Goal: Task Accomplishment & Management: Manage account settings

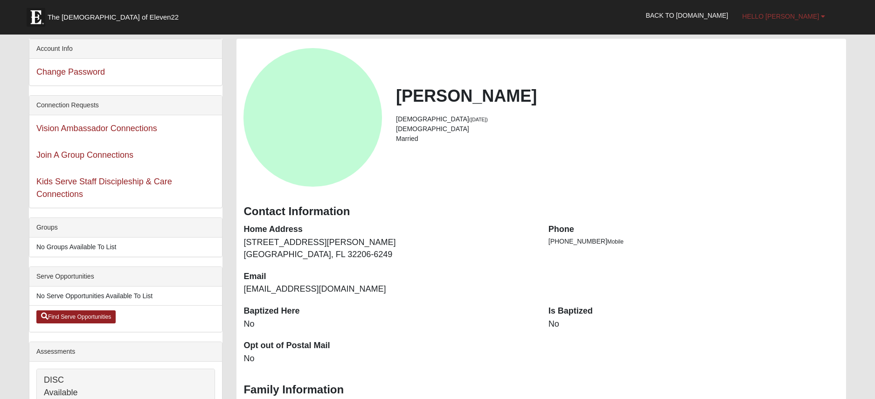
click at [826, 17] on b at bounding box center [823, 16] width 4 height 7
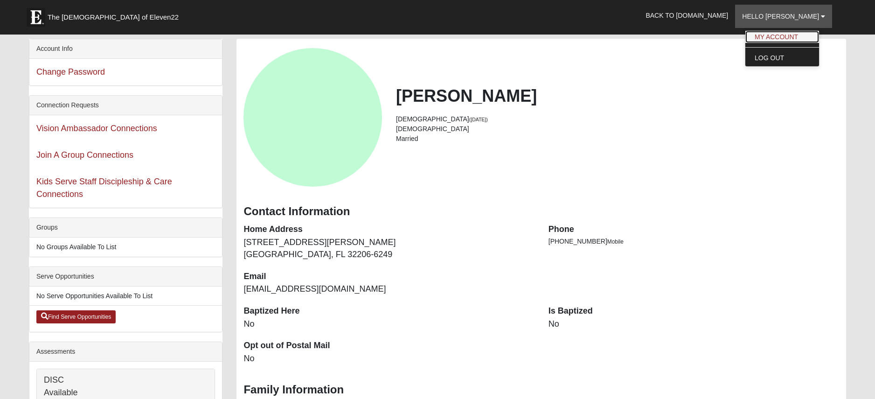
click at [804, 35] on link "My Account" at bounding box center [783, 37] width 74 height 12
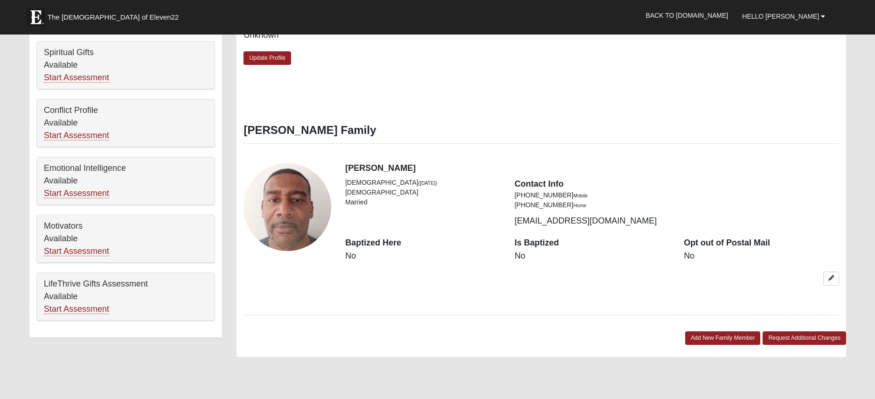
scroll to position [420, 0]
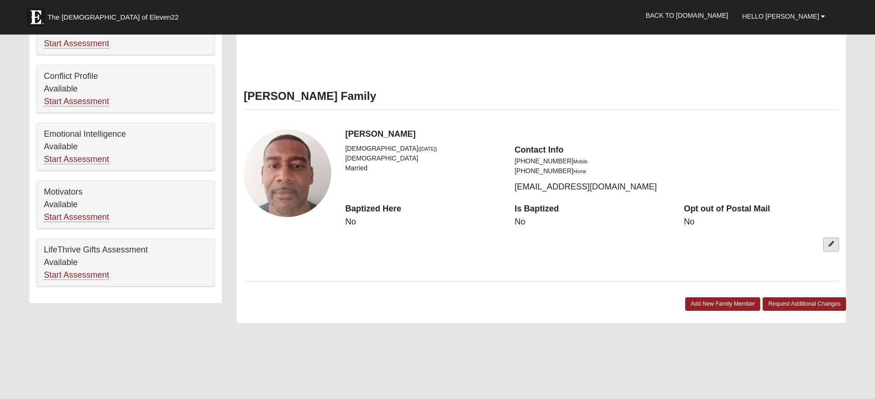
click at [829, 242] on icon at bounding box center [832, 244] width 6 height 6
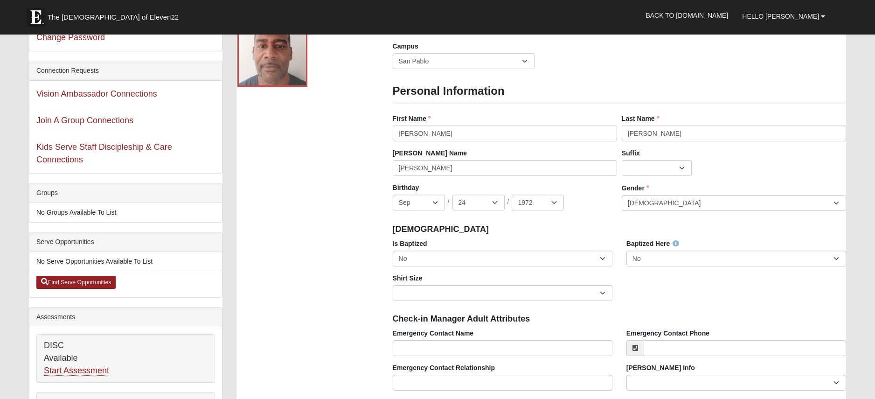
scroll to position [36, 0]
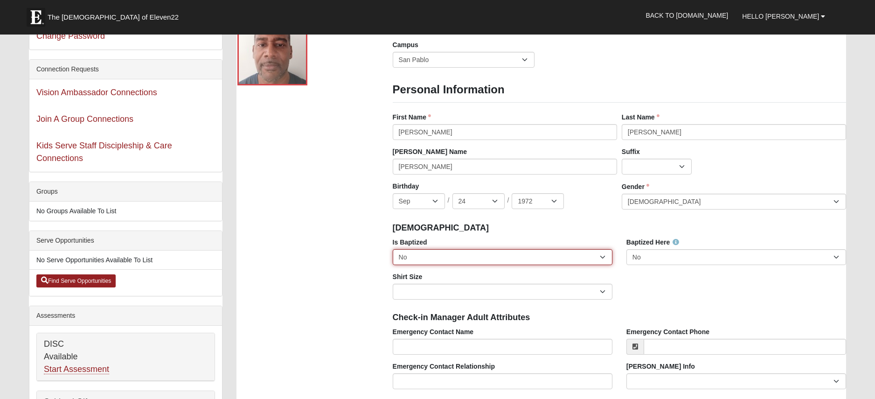
click at [606, 257] on select "No Yes" at bounding box center [503, 257] width 220 height 16
select select "True"
click at [393, 249] on select "No Yes" at bounding box center [503, 257] width 220 height 16
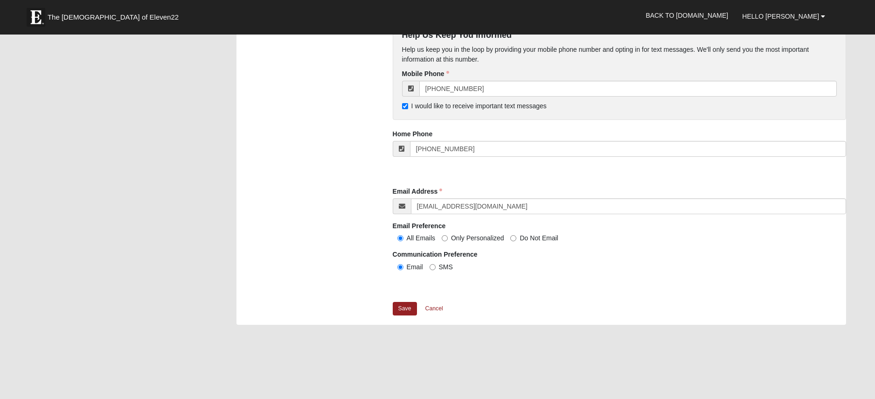
scroll to position [765, 0]
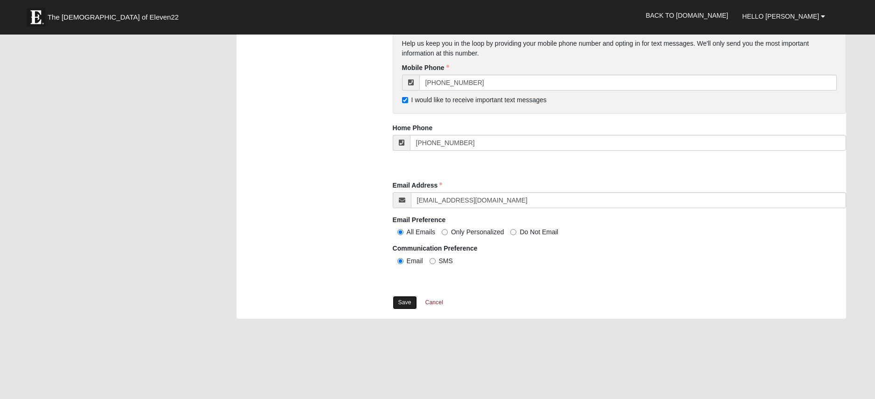
click at [407, 306] on link "Save" at bounding box center [405, 303] width 24 height 14
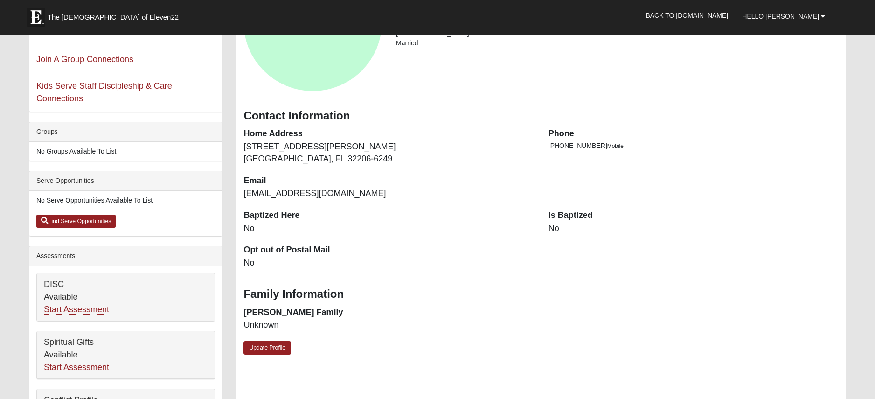
scroll to position [98, 0]
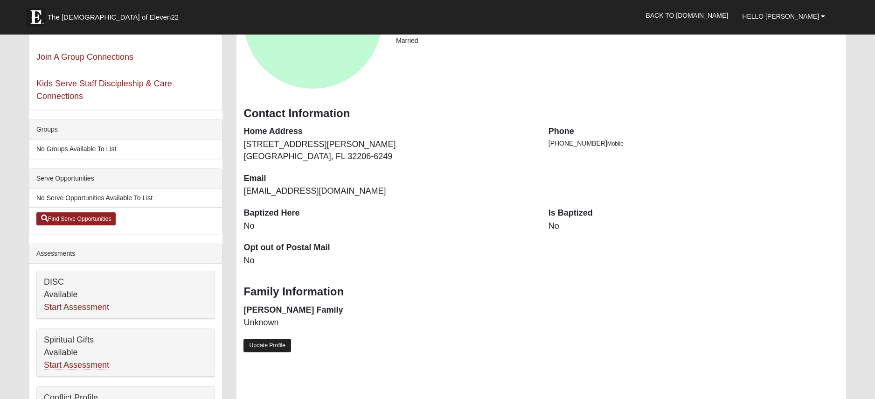
click at [280, 345] on link "Update Profile" at bounding box center [268, 346] width 48 height 14
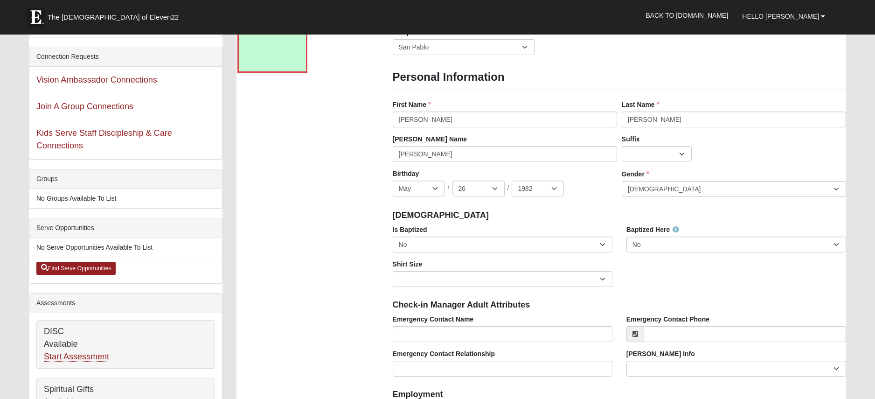
scroll to position [27, 0]
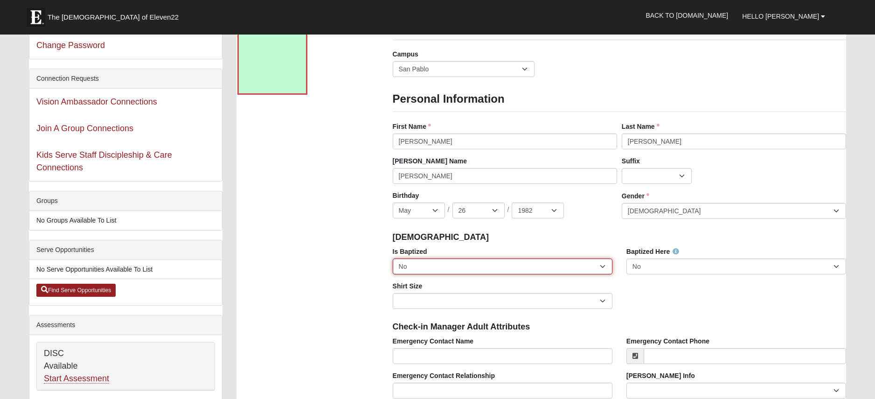
click at [401, 270] on select "No Yes" at bounding box center [503, 267] width 220 height 16
select select "True"
click at [393, 259] on select "No Yes" at bounding box center [503, 267] width 220 height 16
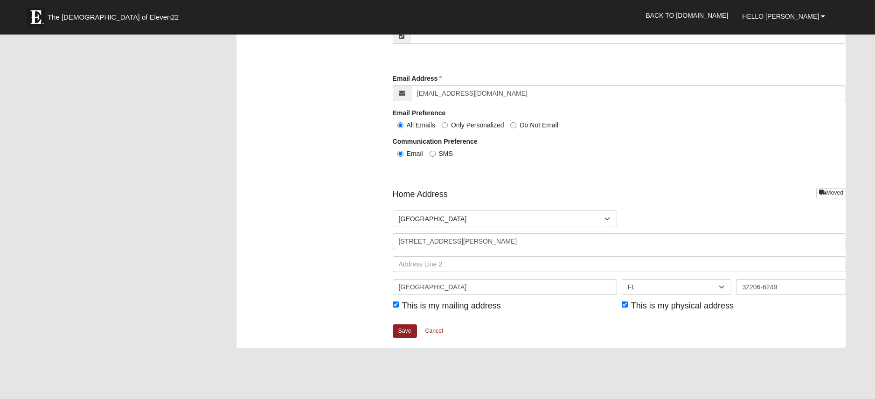
scroll to position [1000, 0]
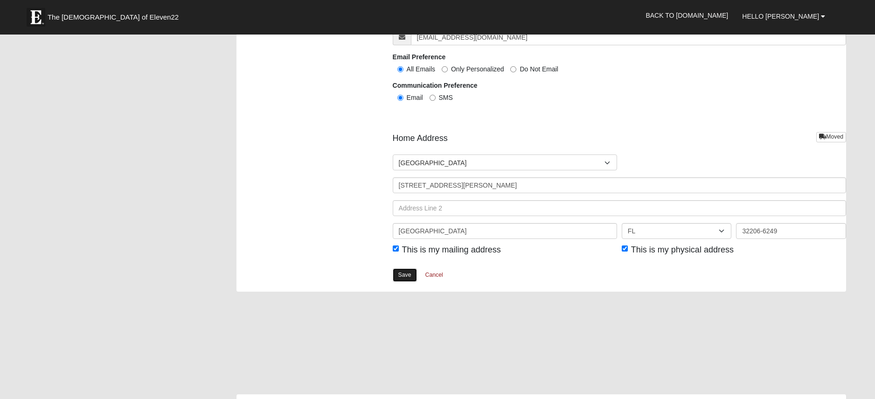
click at [400, 280] on link "Save" at bounding box center [405, 275] width 24 height 14
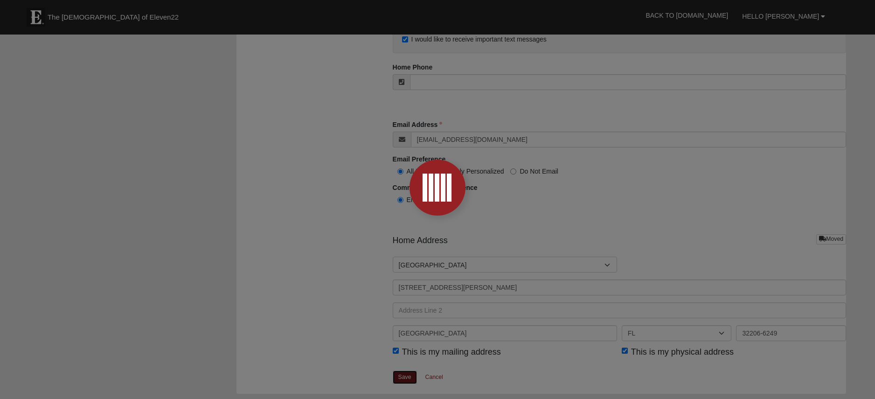
scroll to position [819, 0]
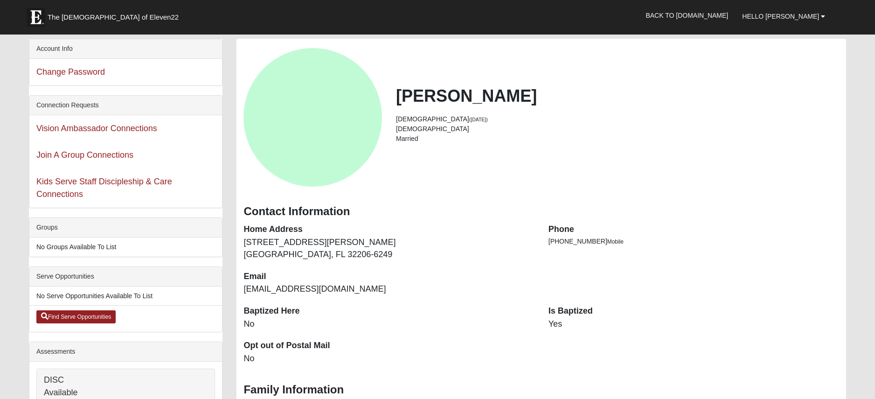
click at [60, 49] on div "Account Info" at bounding box center [125, 49] width 193 height 20
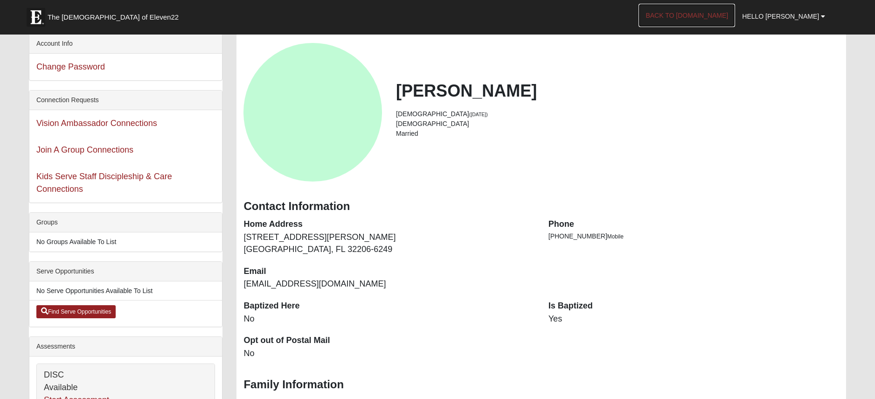
click at [697, 19] on link "Back to [DOMAIN_NAME]" at bounding box center [687, 15] width 97 height 23
